Goal: Information Seeking & Learning: Learn about a topic

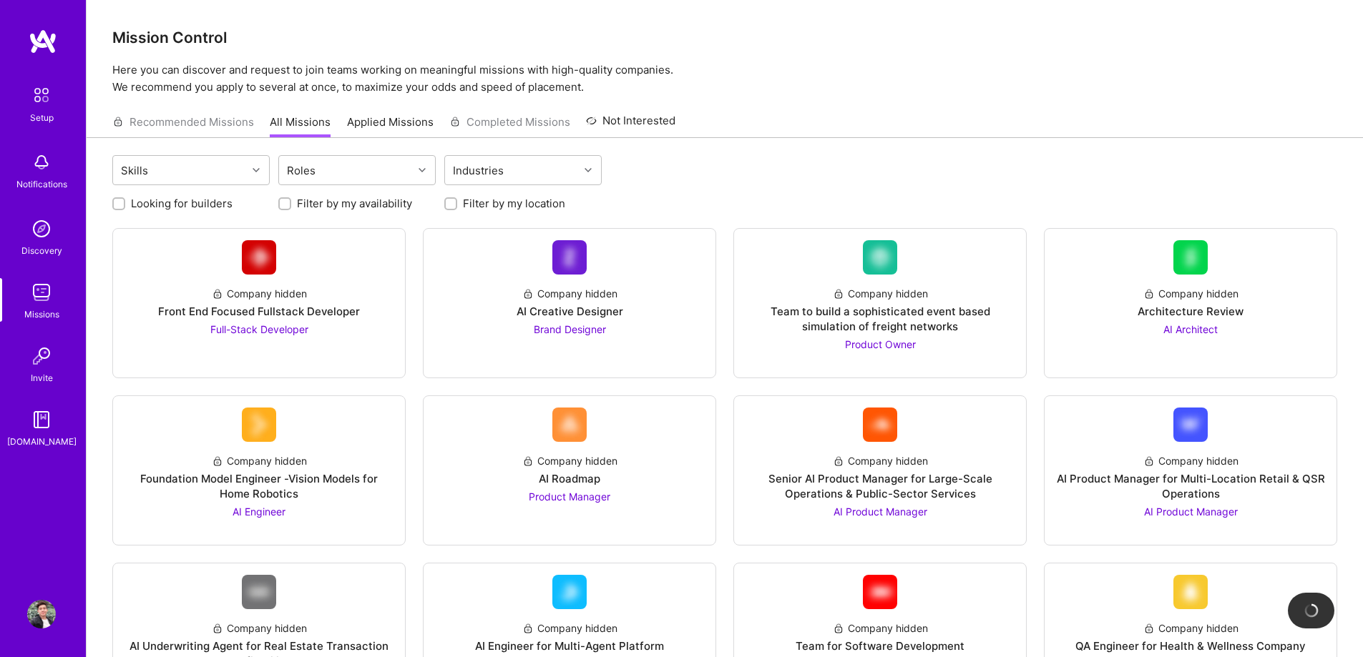
click at [401, 132] on link "Applied Missions" at bounding box center [390, 126] width 87 height 24
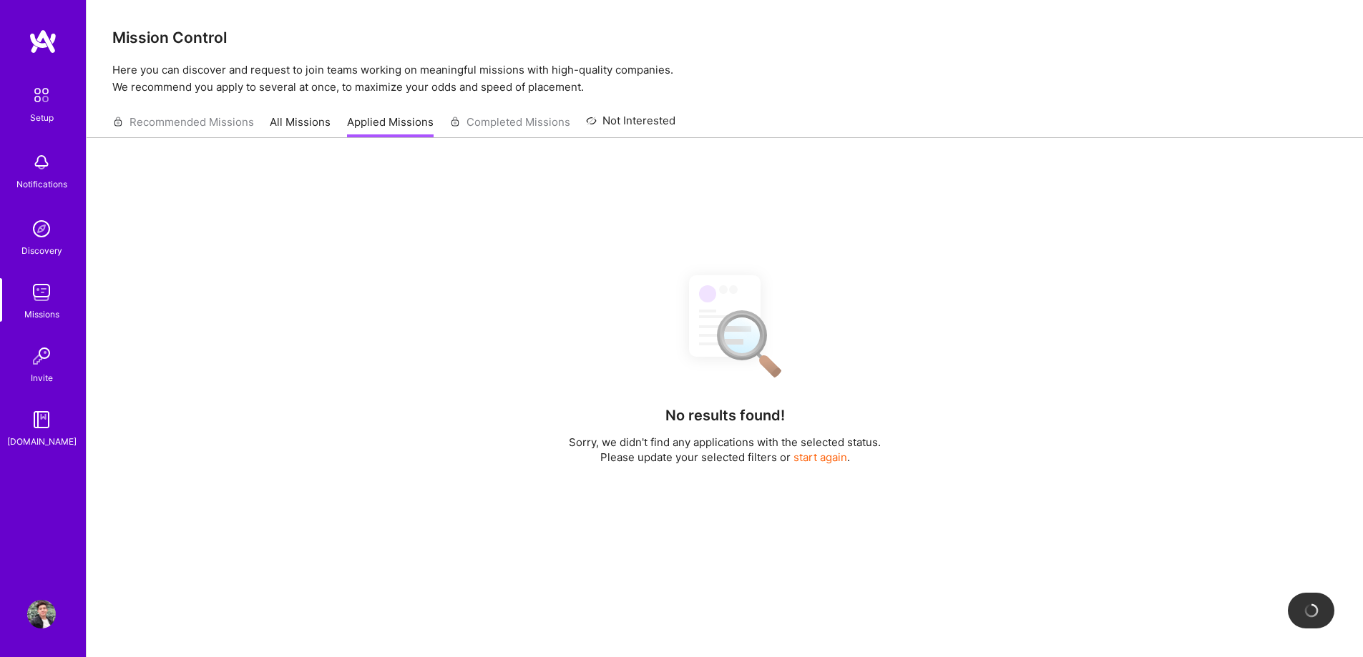
click at [312, 126] on link "All Missions" at bounding box center [300, 126] width 61 height 24
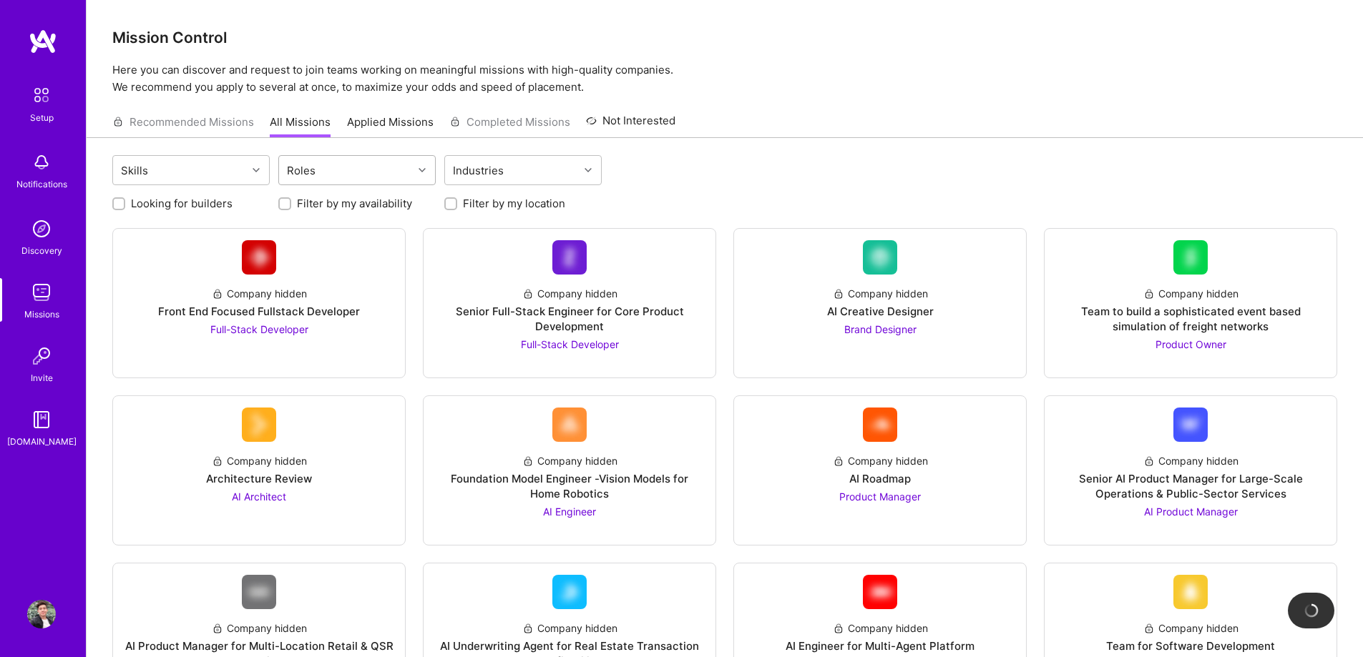
click at [370, 176] on div "Roles" at bounding box center [346, 170] width 134 height 29
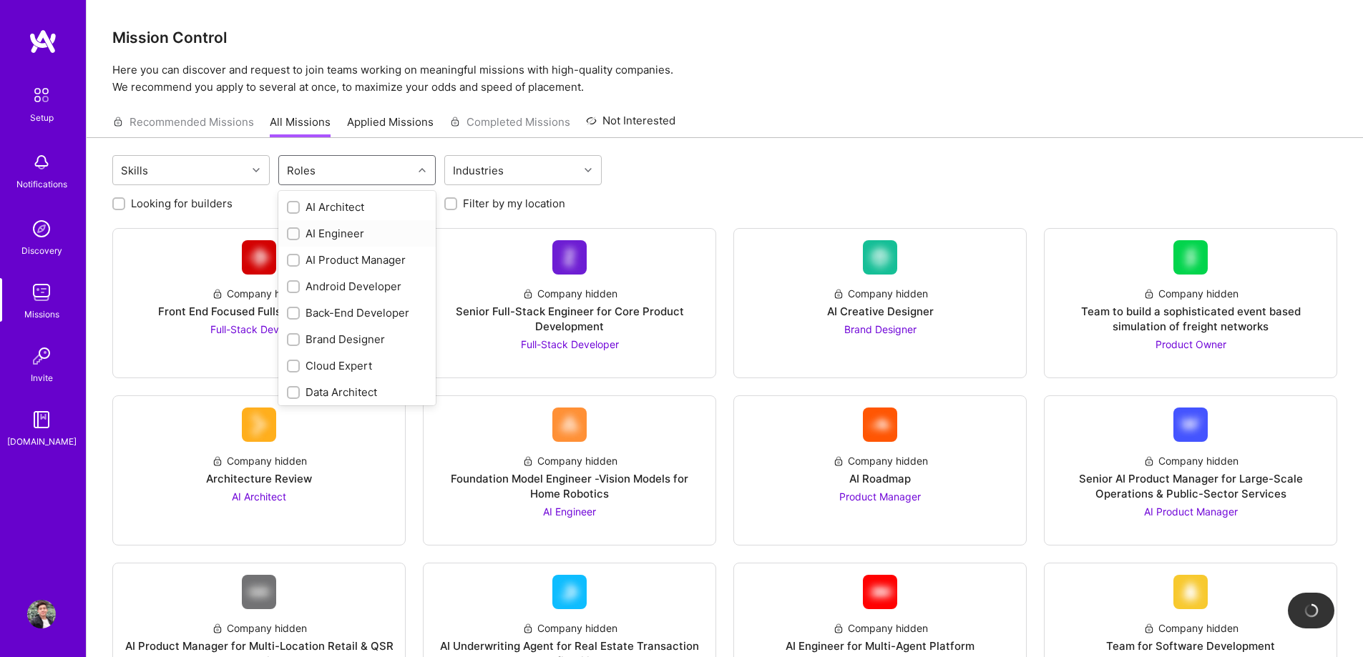
click at [325, 230] on div "AI Engineer" at bounding box center [357, 233] width 140 height 15
checkbox input "true"
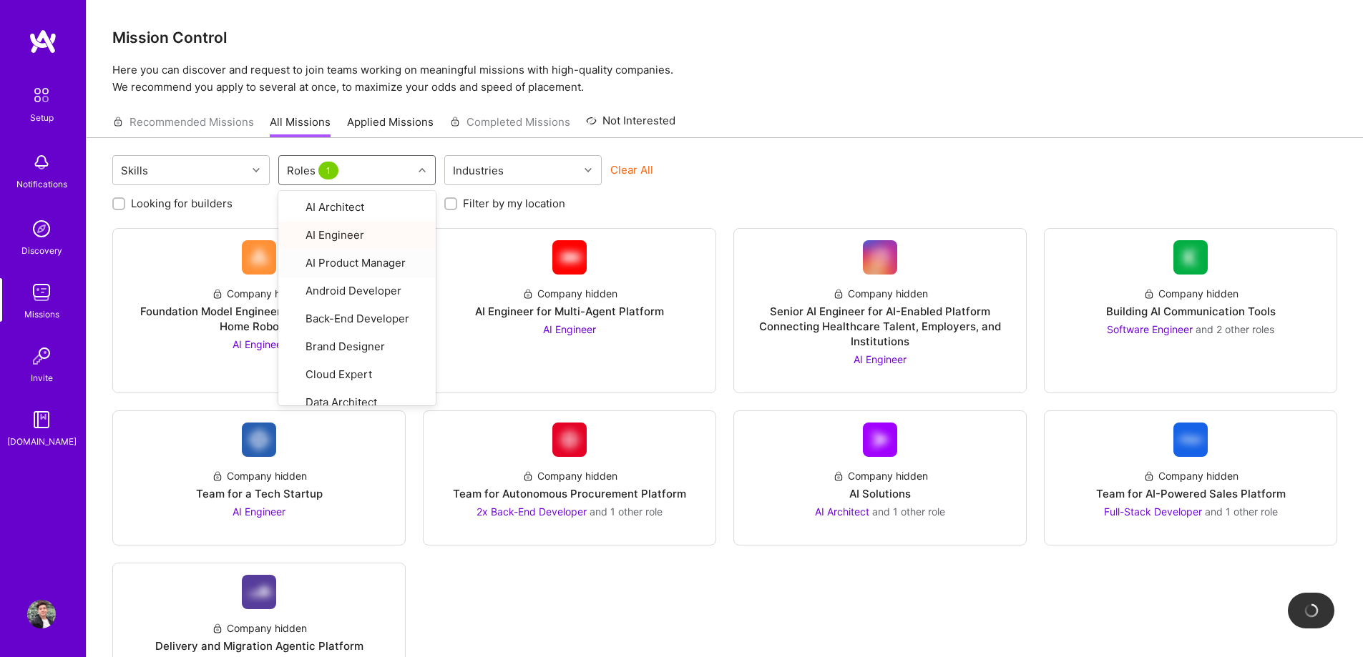
click at [848, 175] on div "Skills option AI Engineer, selected. option AI Product Manager focused, 3 of 26…" at bounding box center [724, 172] width 1225 height 34
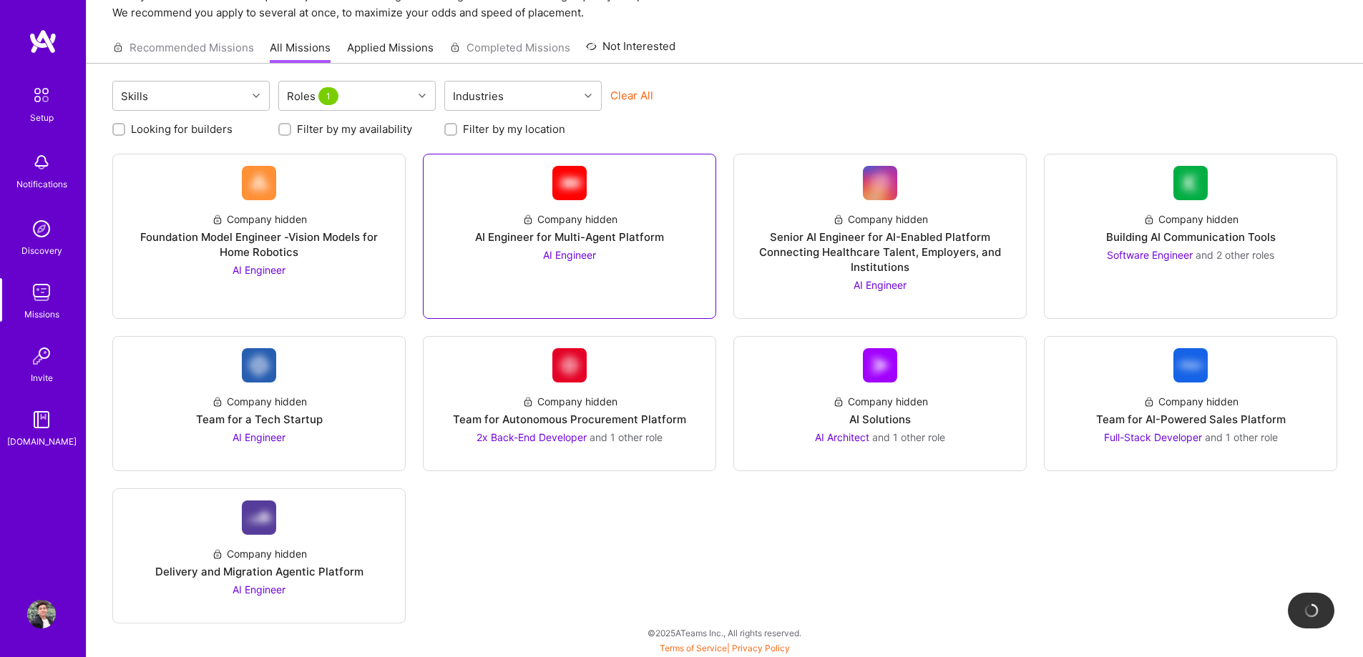
scroll to position [75, 0]
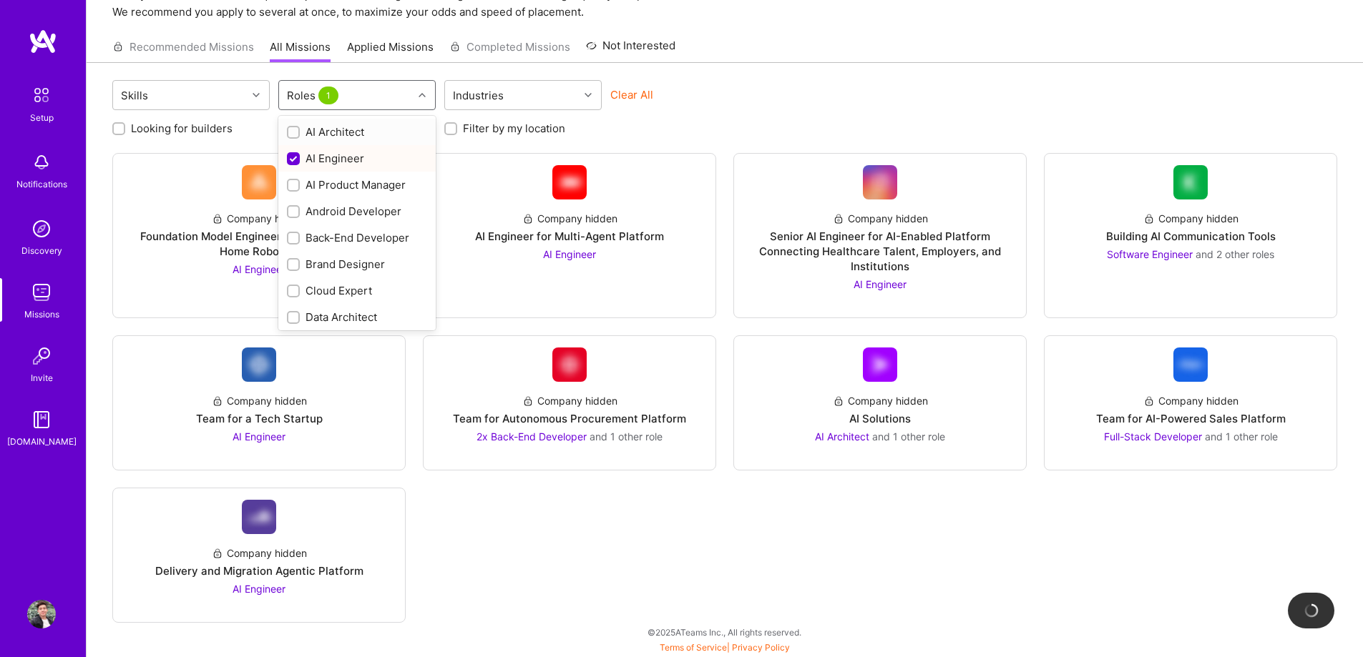
click at [392, 97] on div "Roles 1" at bounding box center [346, 95] width 134 height 29
click at [350, 134] on div "AI Architect" at bounding box center [357, 131] width 140 height 15
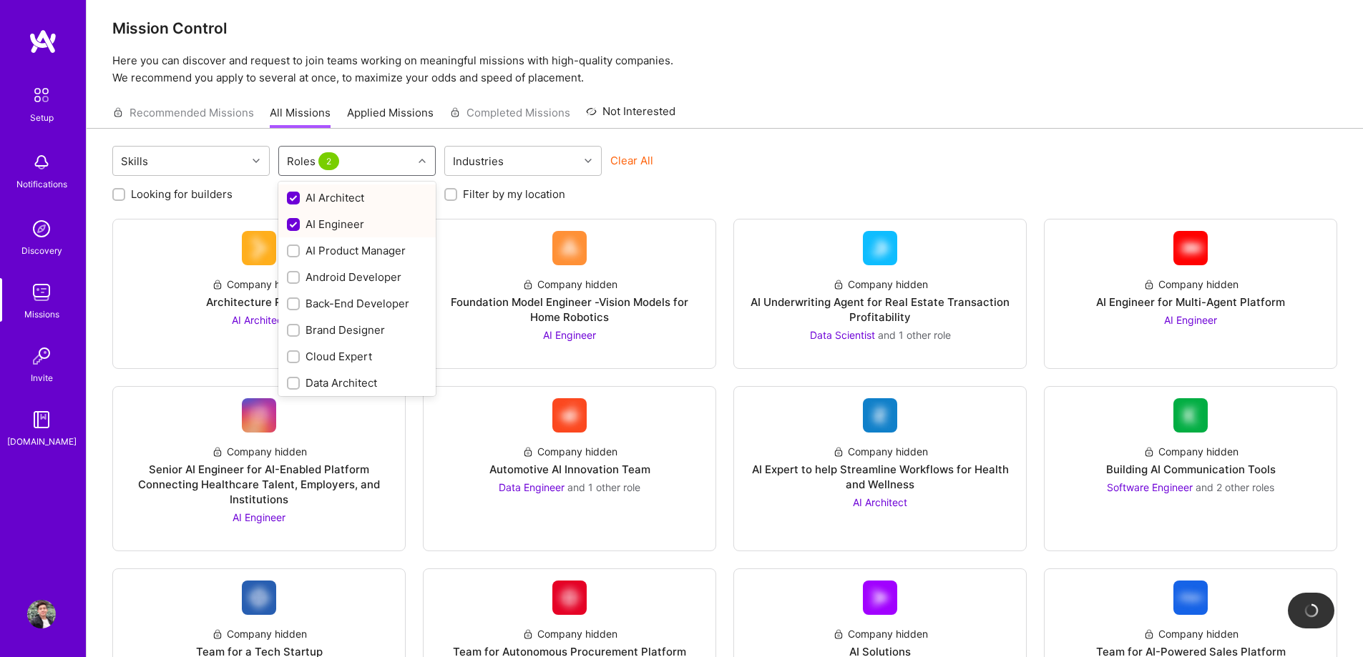
scroll to position [0, 0]
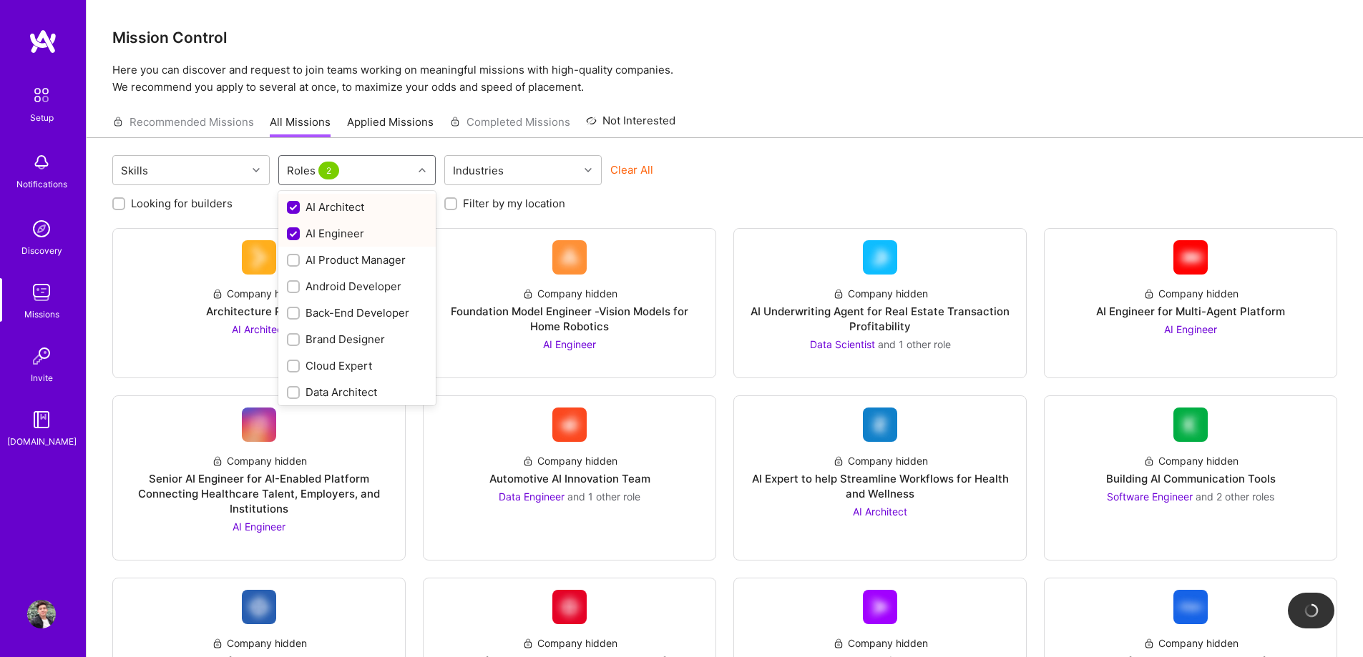
click at [309, 205] on div "AI Architect" at bounding box center [357, 207] width 140 height 15
checkbox input "false"
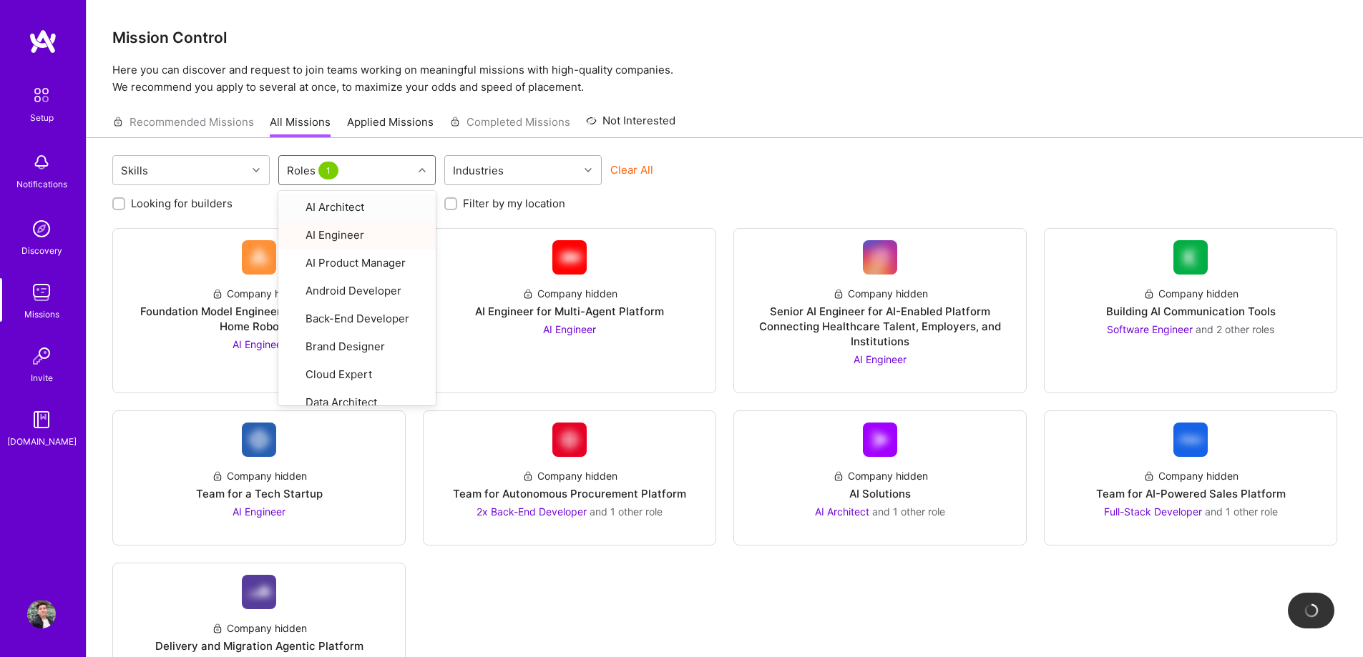
click at [529, 165] on div "Industries" at bounding box center [512, 170] width 134 height 29
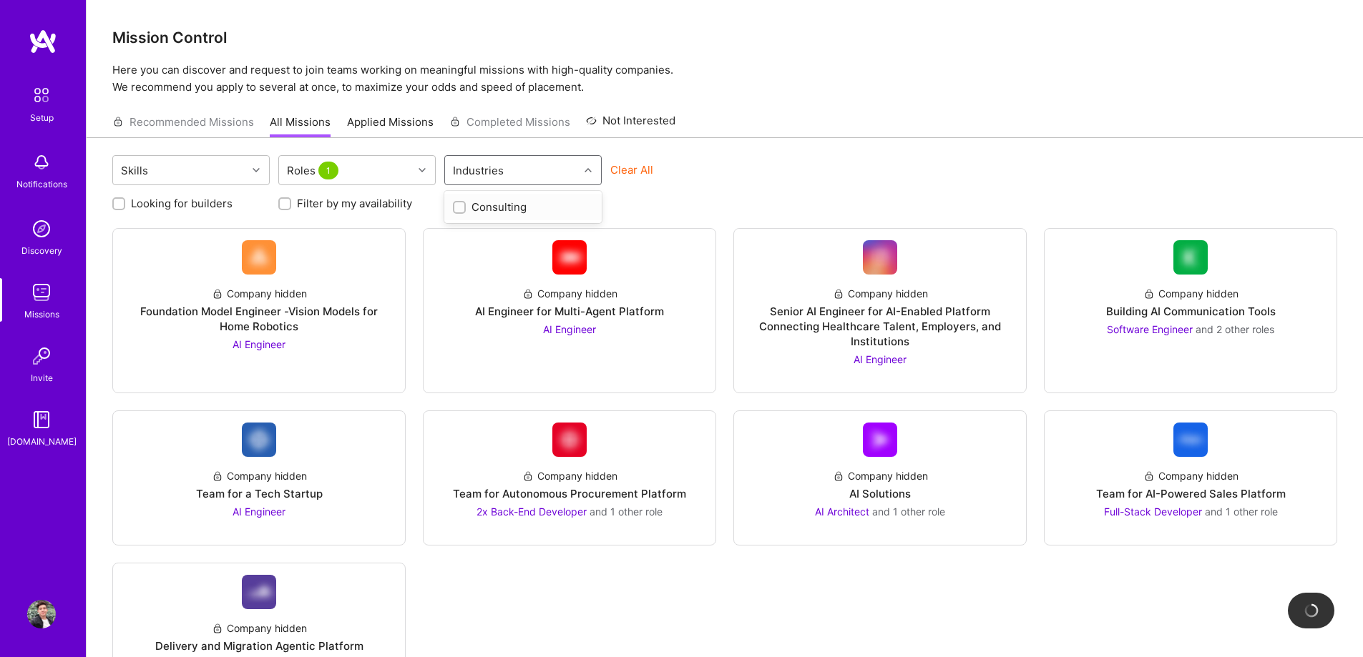
drag, startPoint x: 902, startPoint y: 137, endPoint x: 869, endPoint y: 143, distance: 33.4
click at [902, 138] on div "Recommended Missions All Missions Applied Missions Completed Missions Not Inter…" at bounding box center [725, 122] width 1276 height 31
click at [374, 169] on div "Roles 1" at bounding box center [346, 170] width 134 height 29
click at [373, 169] on div "Roles 1" at bounding box center [346, 170] width 134 height 29
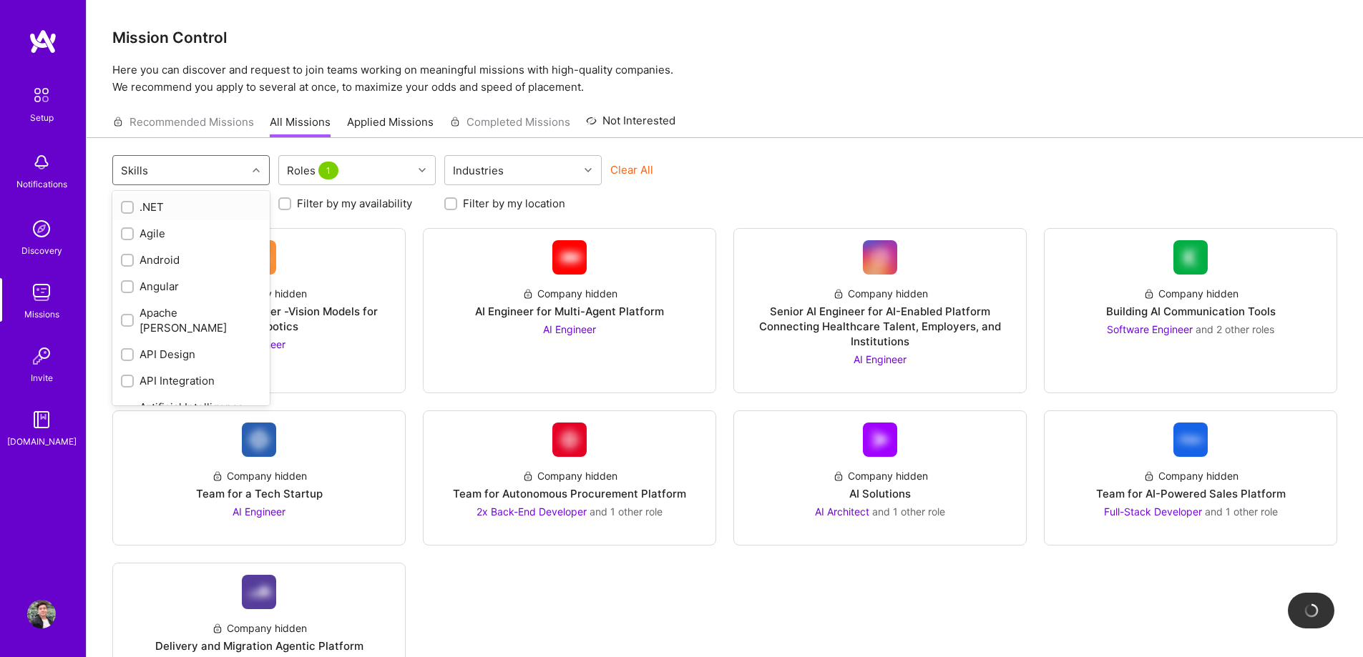
click at [148, 178] on div "Skills" at bounding box center [134, 170] width 34 height 21
click at [303, 166] on div "Roles 1" at bounding box center [314, 170] width 62 height 21
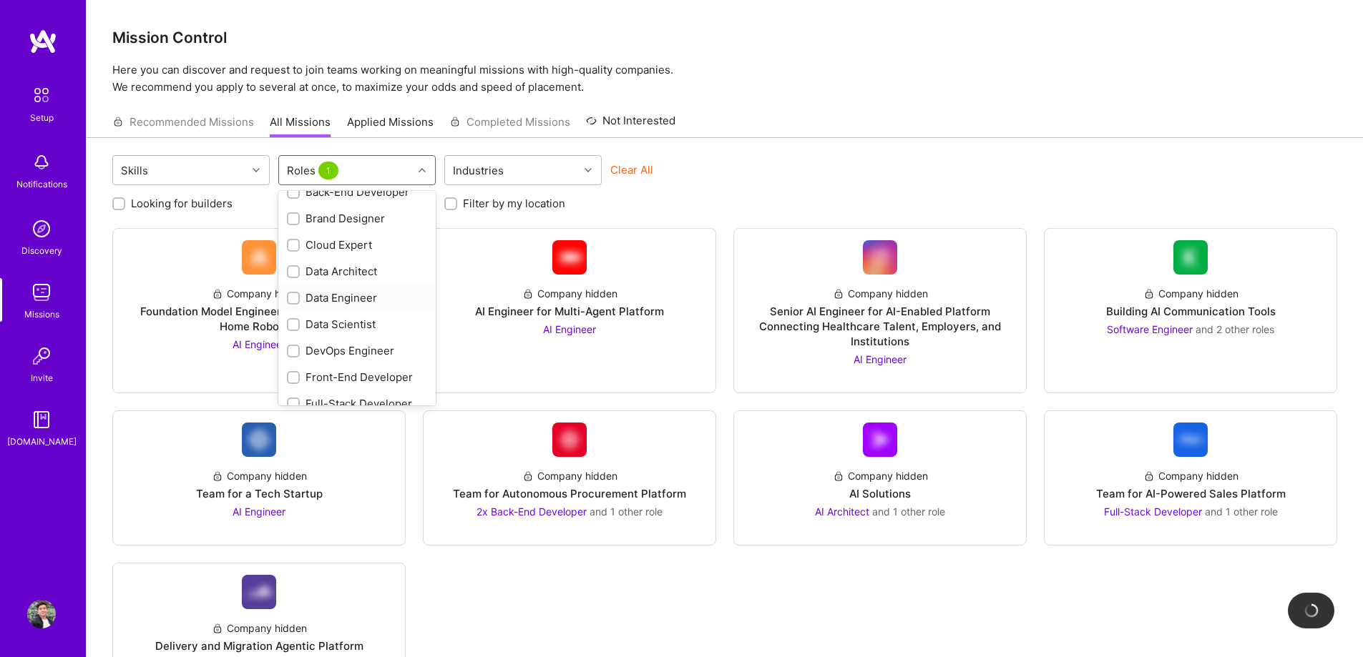
scroll to position [143, 0]
click at [338, 300] on div "Data Scientist" at bounding box center [357, 302] width 140 height 15
checkbox input "true"
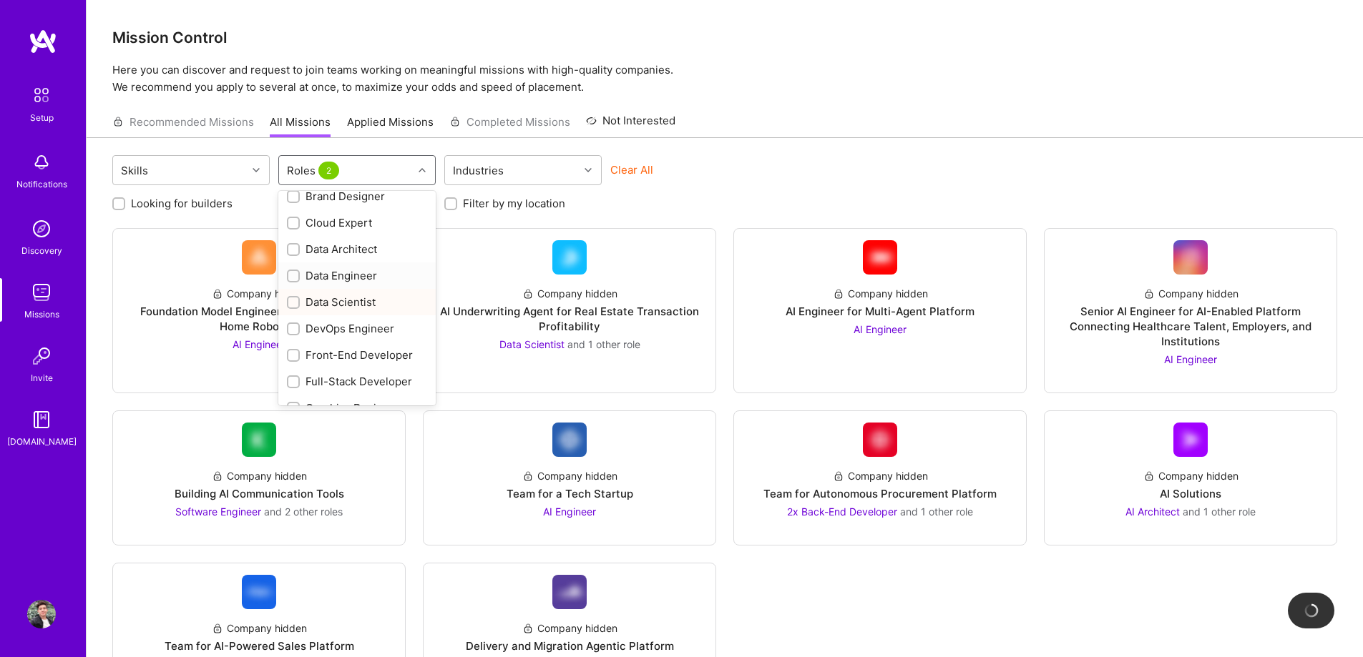
click at [341, 280] on div "Data Engineer" at bounding box center [357, 275] width 140 height 15
checkbox input "true"
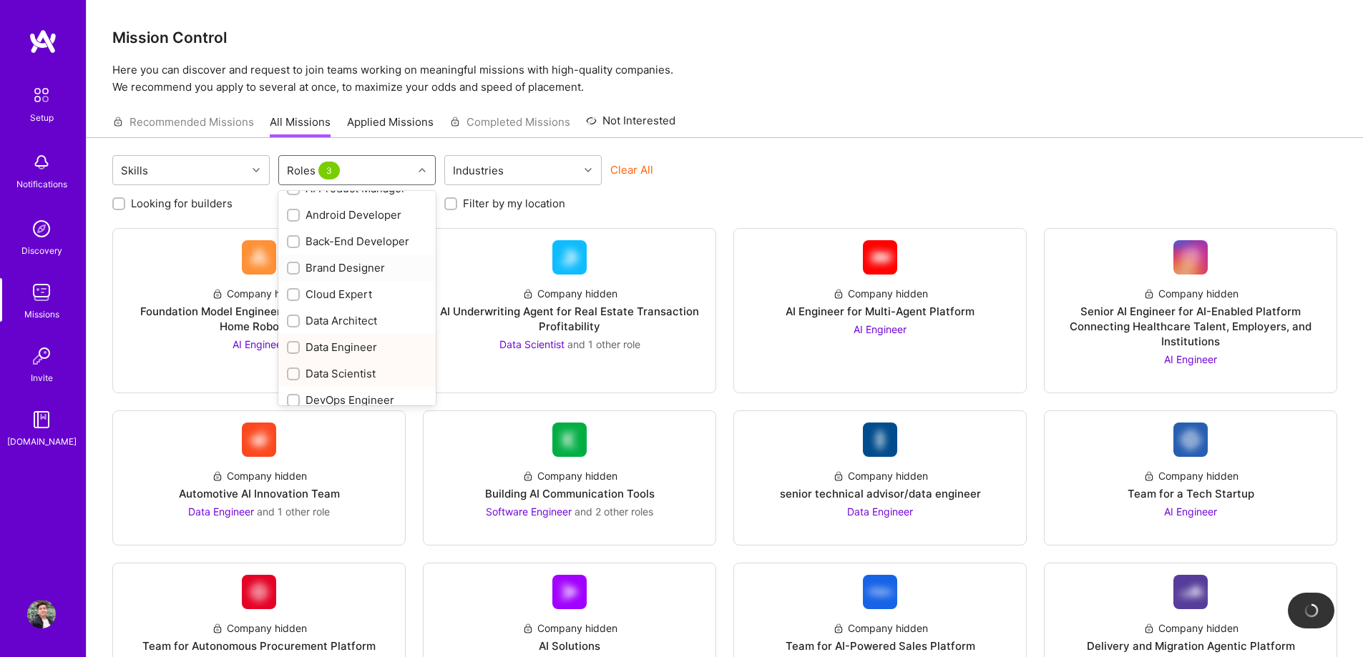
scroll to position [0, 0]
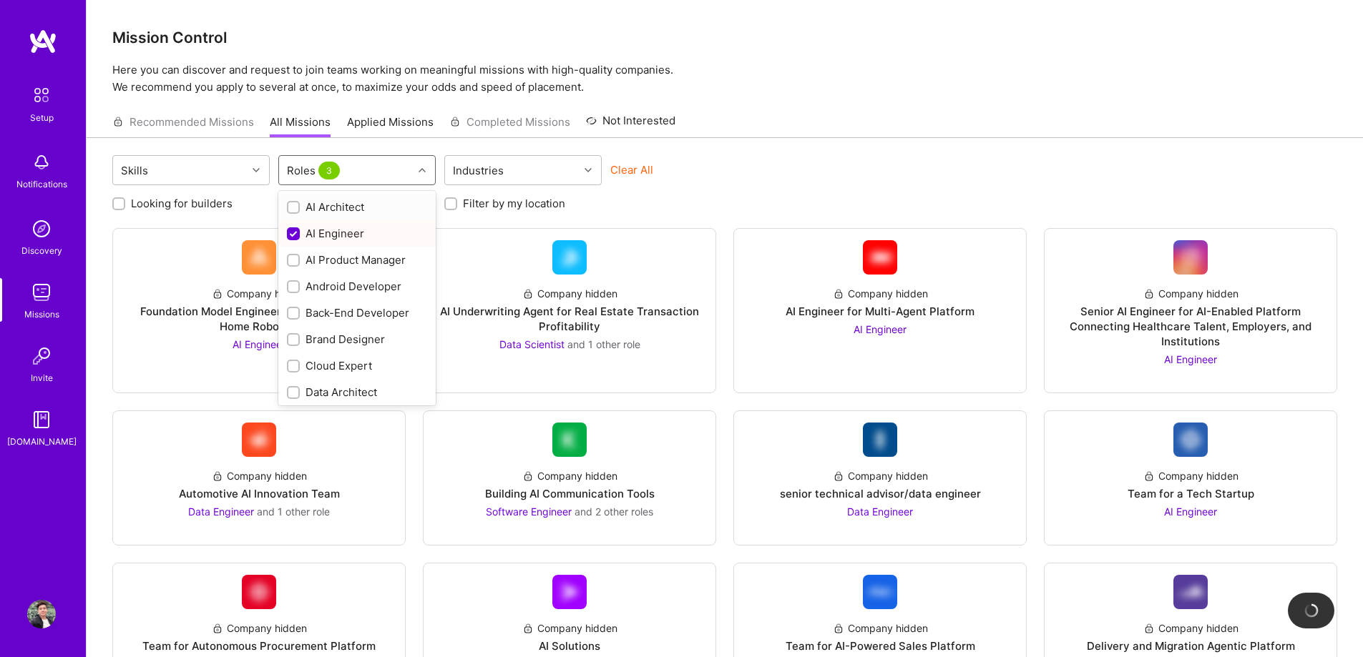
click at [332, 210] on div "AI Architect" at bounding box center [357, 207] width 140 height 15
checkbox input "true"
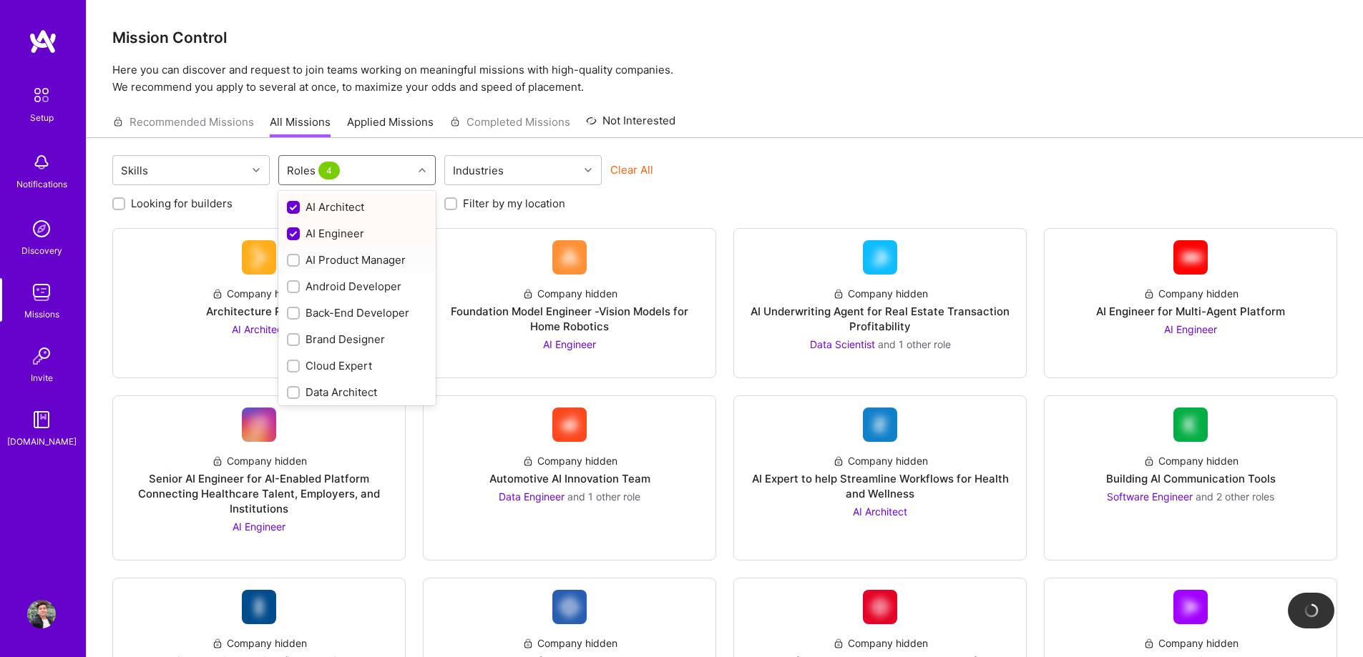
click at [338, 260] on div "AI Product Manager" at bounding box center [357, 260] width 140 height 15
checkbox input "true"
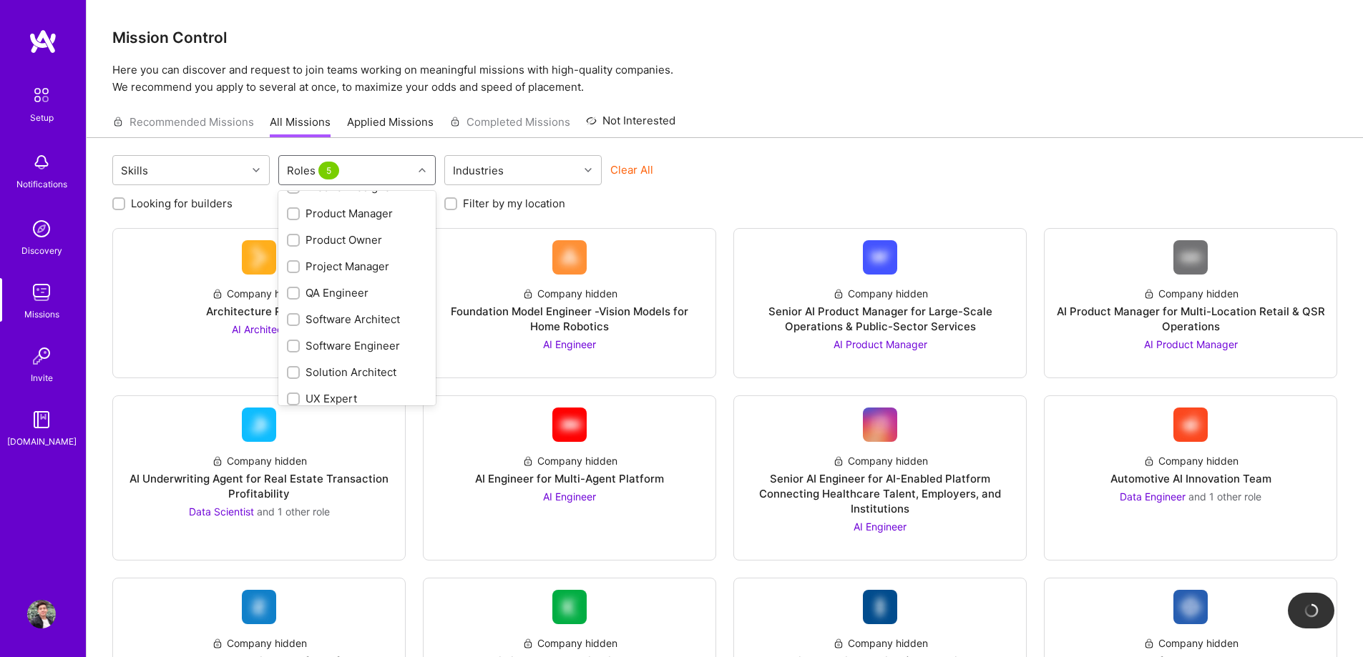
scroll to position [479, 0]
click at [378, 339] on div "Software Engineer" at bounding box center [357, 336] width 140 height 15
checkbox input "true"
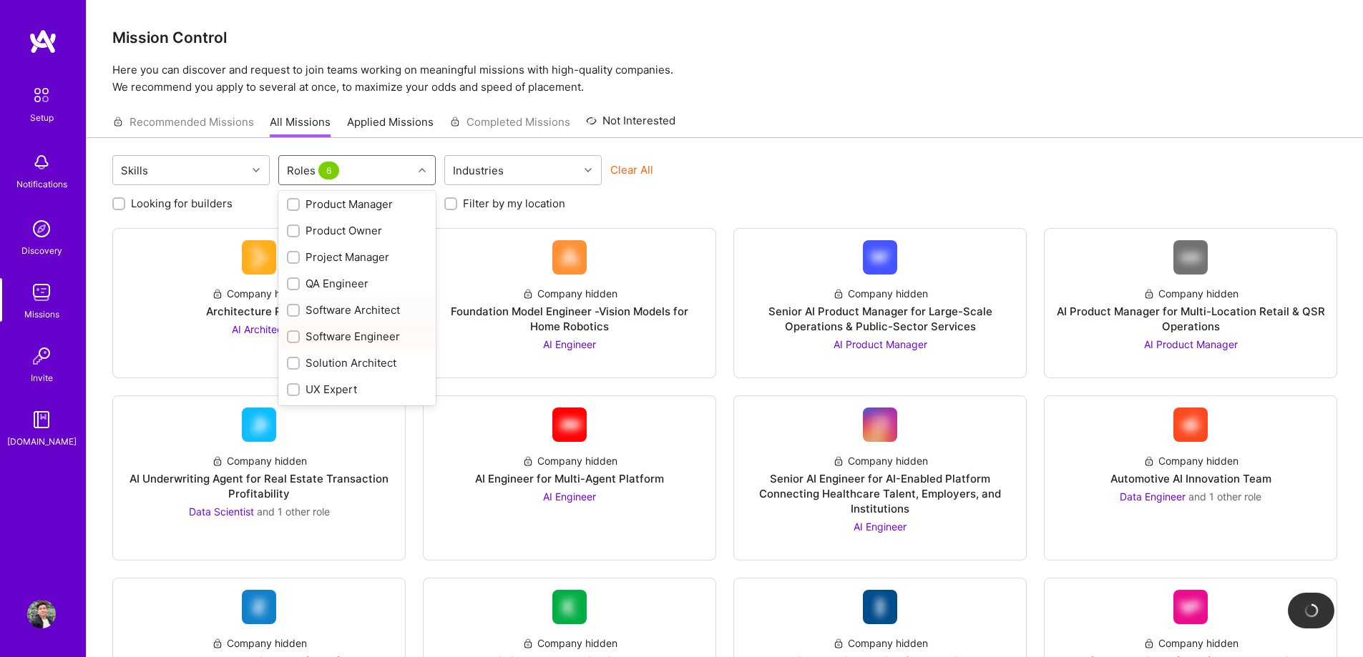
click at [384, 307] on div "Software Architect" at bounding box center [357, 310] width 140 height 15
checkbox input "true"
click at [369, 366] on div "Solution Architect" at bounding box center [357, 363] width 140 height 15
checkbox input "true"
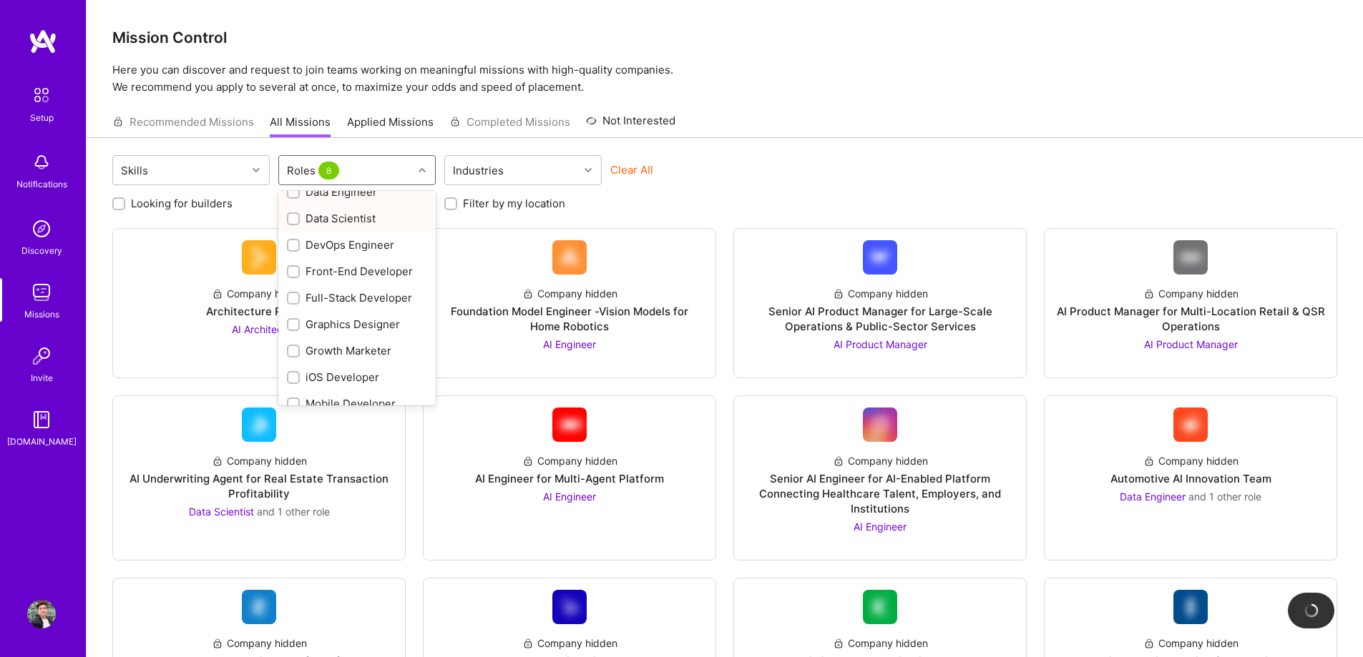
scroll to position [193, 0]
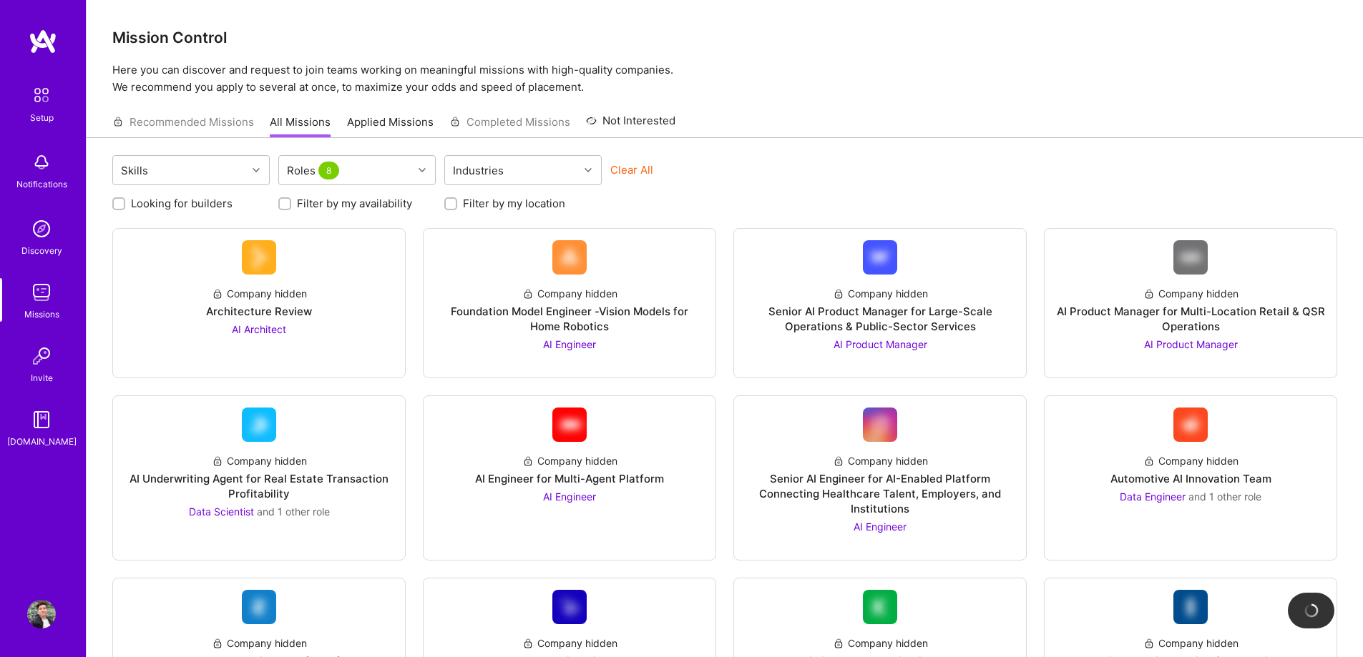
click at [908, 182] on div "Skills Roles 8 Industries Clear All" at bounding box center [724, 172] width 1225 height 34
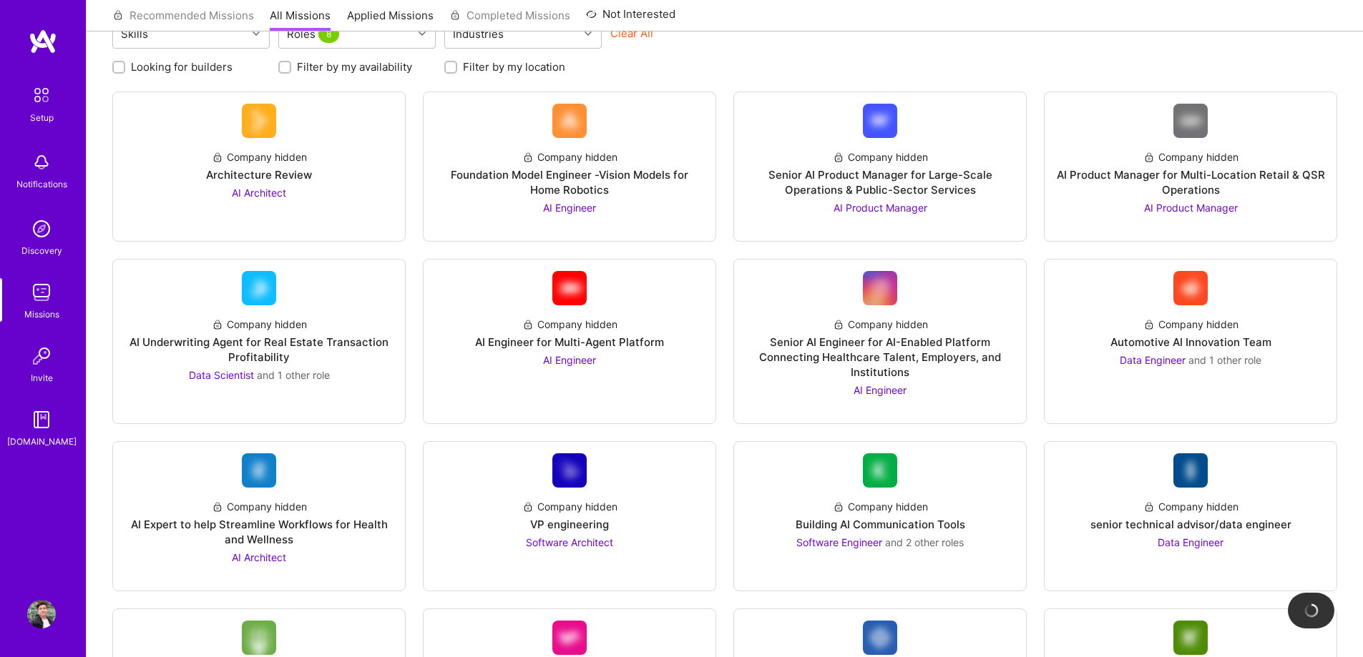
scroll to position [0, 0]
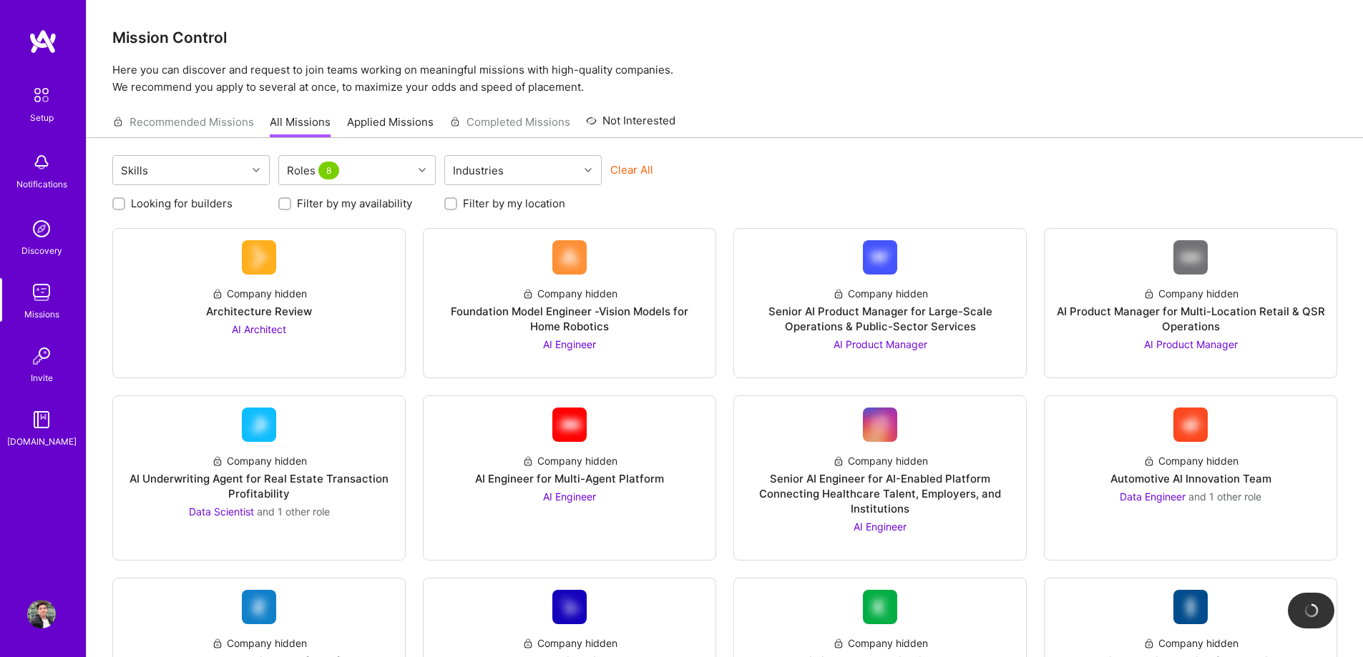
click at [51, 232] on img at bounding box center [41, 229] width 29 height 29
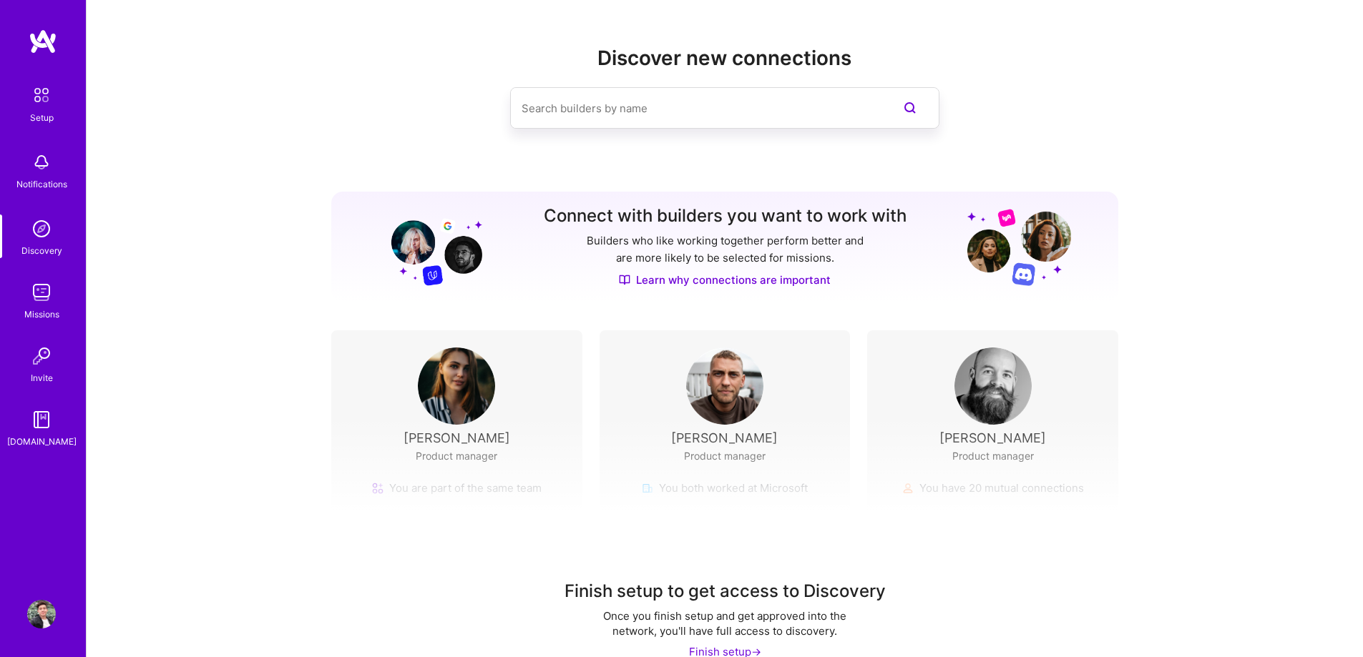
click at [52, 358] on img at bounding box center [41, 356] width 29 height 29
